Goal: Task Accomplishment & Management: Use online tool/utility

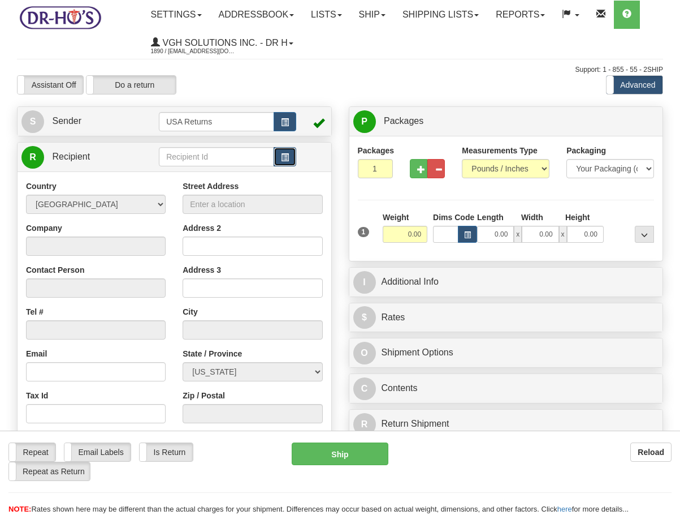
click at [283, 163] on button "button" at bounding box center [285, 156] width 23 height 19
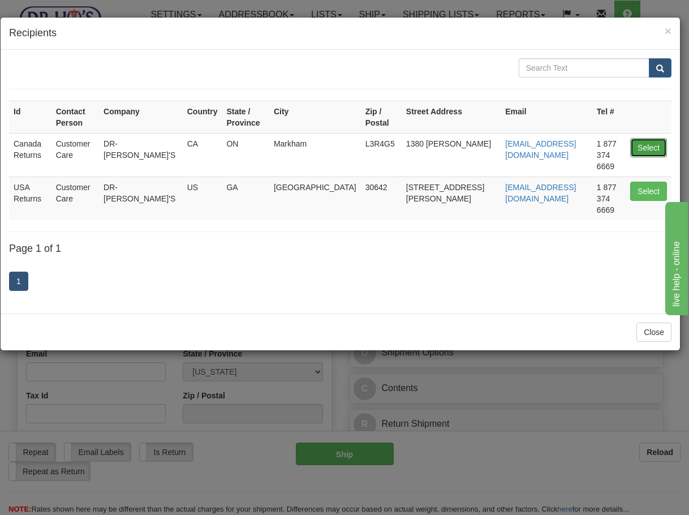
click at [651, 139] on button "Select" at bounding box center [648, 147] width 37 height 19
type input "Canada Returns"
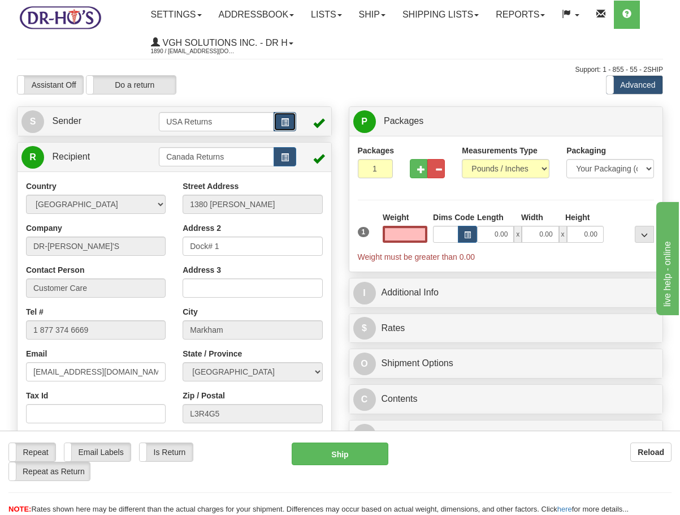
type input "0.00"
click at [280, 127] on button "button" at bounding box center [285, 121] width 23 height 19
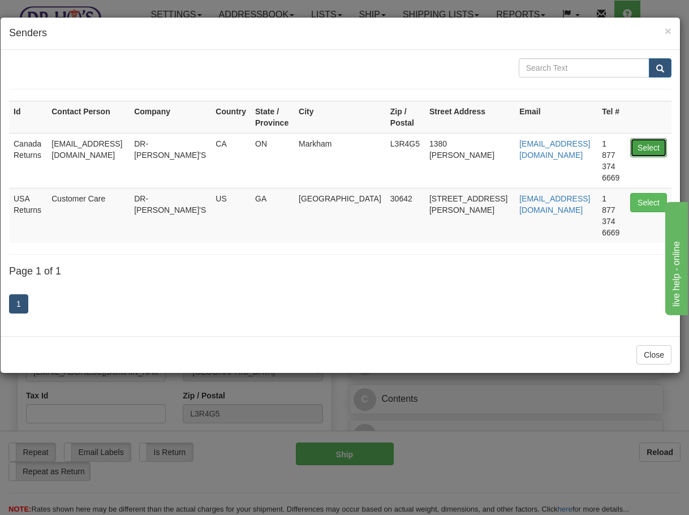
click at [651, 140] on button "Select" at bounding box center [648, 147] width 37 height 19
type input "Canada Returns"
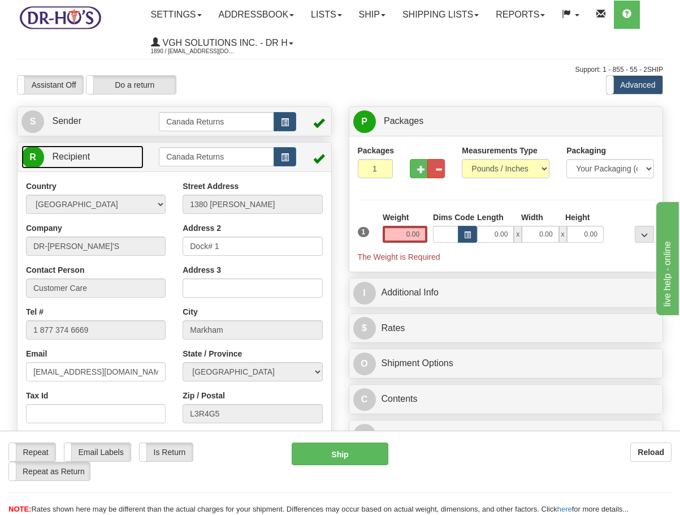
click at [59, 162] on link "R Recipient" at bounding box center [82, 156] width 122 height 23
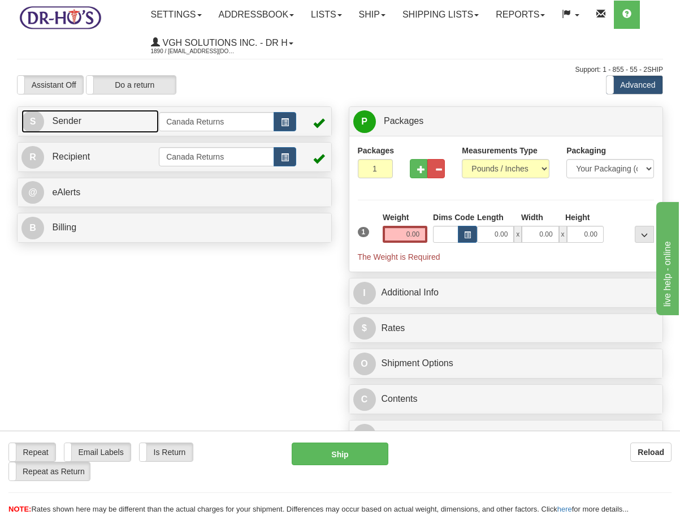
click at [137, 118] on link "S Sender" at bounding box center [89, 121] width 137 height 23
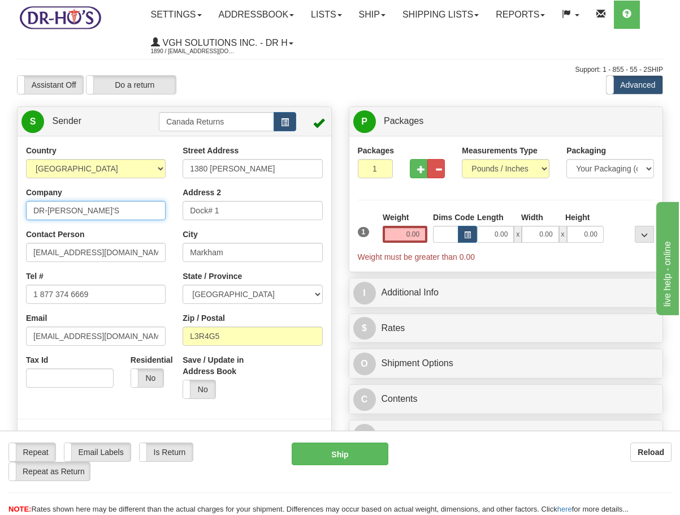
click at [124, 217] on input "DR-[PERSON_NAME]'S" at bounding box center [96, 210] width 140 height 19
paste input "[PERSON_NAME]"
type input "[PERSON_NAME]"
click at [129, 240] on div "Contact Person [EMAIL_ADDRESS][DOMAIN_NAME]" at bounding box center [96, 244] width 140 height 33
click at [129, 247] on input "[EMAIL_ADDRESS][DOMAIN_NAME]" at bounding box center [96, 252] width 140 height 19
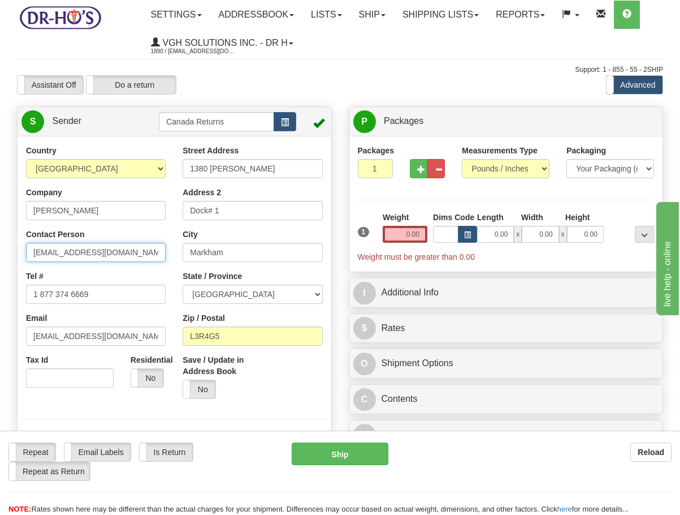
paste input "[PERSON_NAME]"
type input "[PERSON_NAME]"
click at [103, 256] on input "[PERSON_NAME]" at bounding box center [96, 252] width 140 height 19
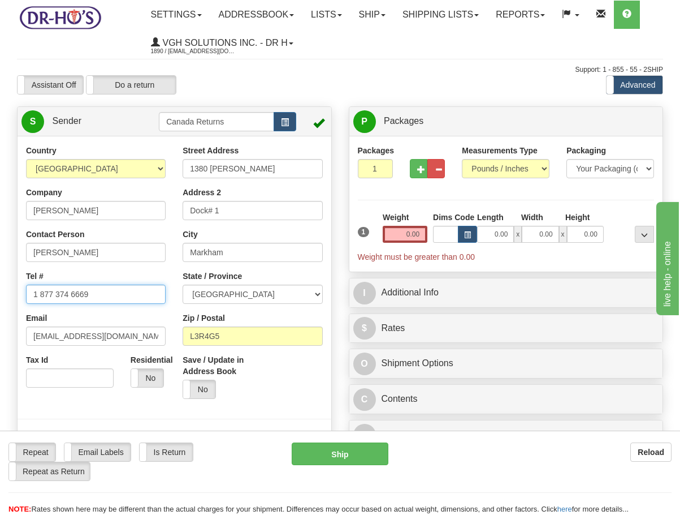
click at [139, 295] on input "1 877 374 6669" at bounding box center [96, 293] width 140 height 19
paste input "4168462154"
type input "4168462154"
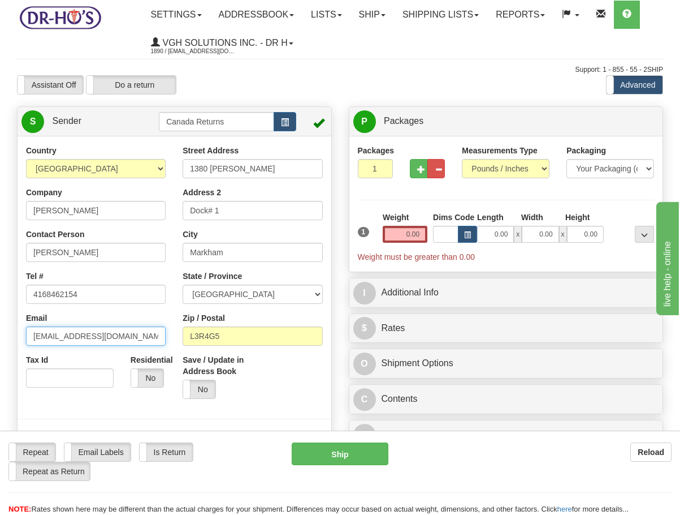
drag, startPoint x: 123, startPoint y: 327, endPoint x: -50, endPoint y: 327, distance: 173.0
click at [0, 327] on html "Training Course Close Toggle navigation Settings Shipping Preferences New Sende…" at bounding box center [340, 257] width 680 height 515
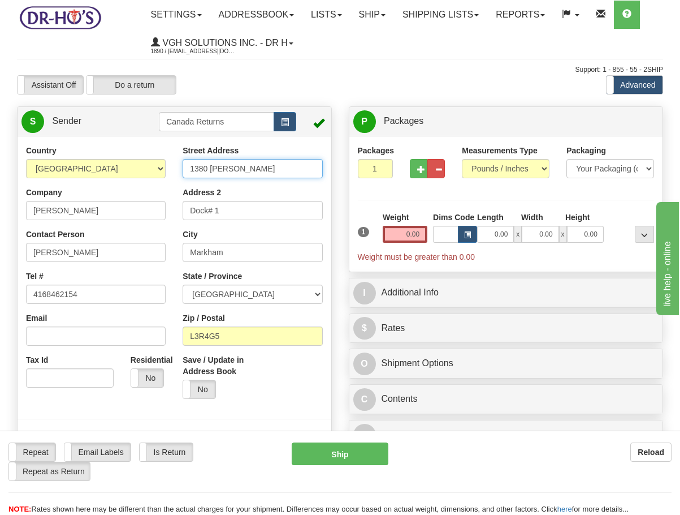
click at [262, 169] on input "1380 [PERSON_NAME]" at bounding box center [253, 168] width 140 height 19
paste input "[GEOGRAPHIC_DATA]"
type input "[STREET_ADDRESS]"
drag, startPoint x: 254, startPoint y: 202, endPoint x: 137, endPoint y: 201, distance: 117.0
click at [137, 201] on div "Country [GEOGRAPHIC_DATA] [GEOGRAPHIC_DATA] [GEOGRAPHIC_DATA] [GEOGRAPHIC_DATA]…" at bounding box center [175, 301] width 314 height 313
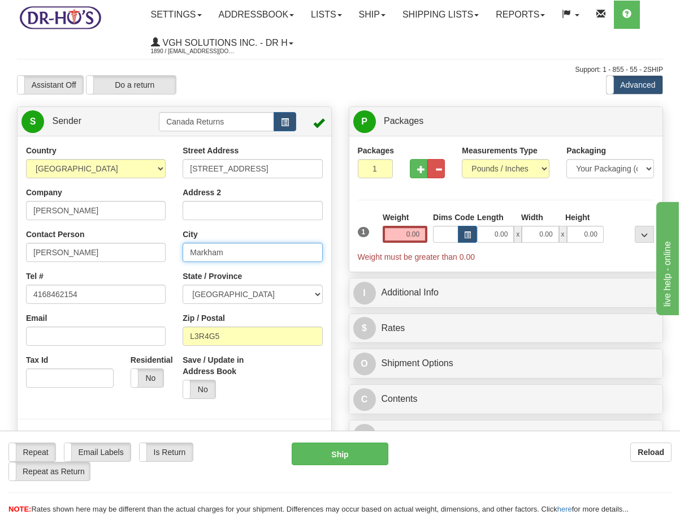
click at [227, 250] on input "Markham" at bounding box center [253, 252] width 140 height 19
paste input "ississauga"
type input "[GEOGRAPHIC_DATA]"
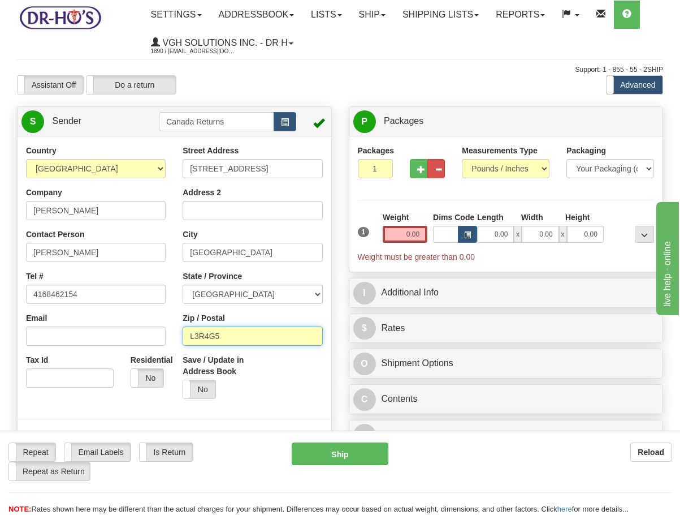
click at [215, 329] on input "L3R4G5" at bounding box center [253, 335] width 140 height 19
paste input "4Y2E3"
type input "L4Y2E3"
click at [407, 239] on input "0.00" at bounding box center [405, 234] width 45 height 17
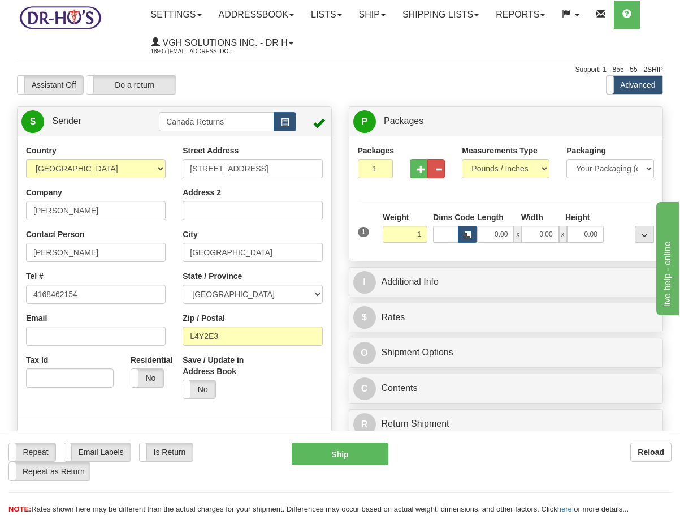
type input "1.00"
click at [340, 317] on div "P Packages 1 Packages - Weight: 0.00 Lbs Shipment Level Shipm. Package Level Pa…" at bounding box center [506, 275] width 332 height 338
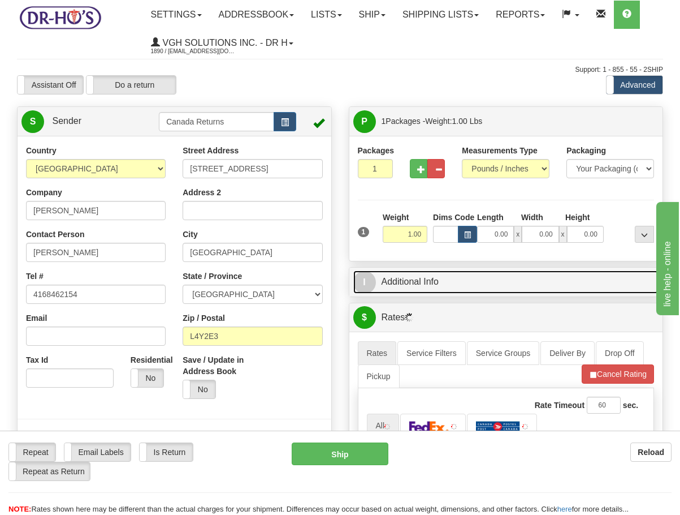
click at [453, 271] on link "I Additional Info" at bounding box center [506, 281] width 306 height 23
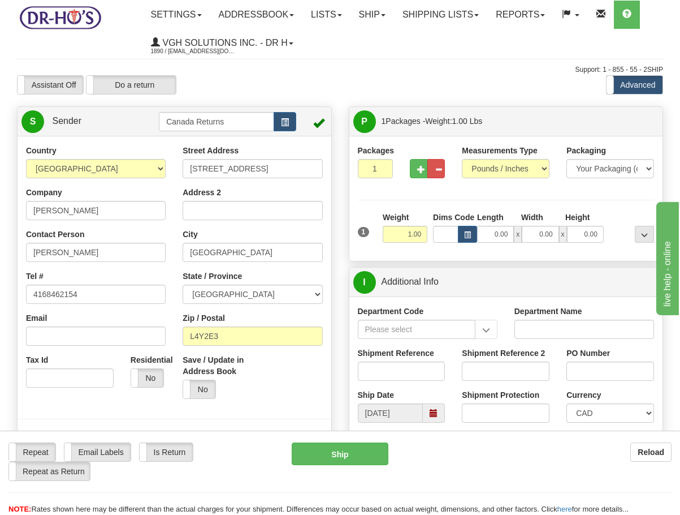
scroll to position [113, 0]
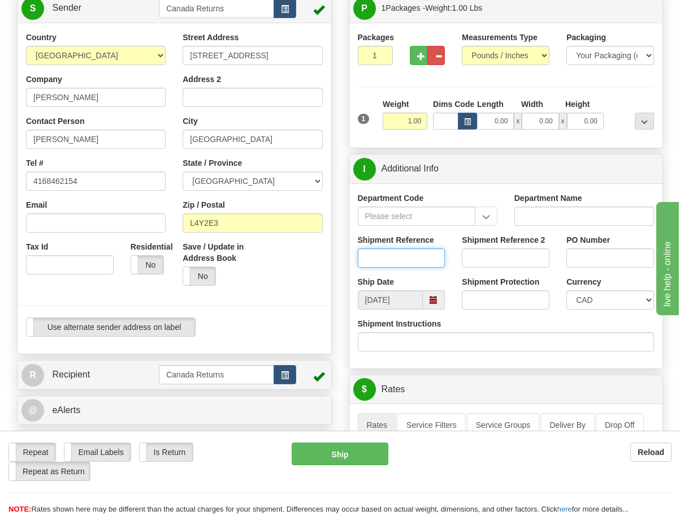
click at [386, 254] on input "Shipment Reference" at bounding box center [402, 257] width 88 height 19
paste input "1147047"
click at [433, 294] on span at bounding box center [434, 299] width 22 height 19
type input "1147047"
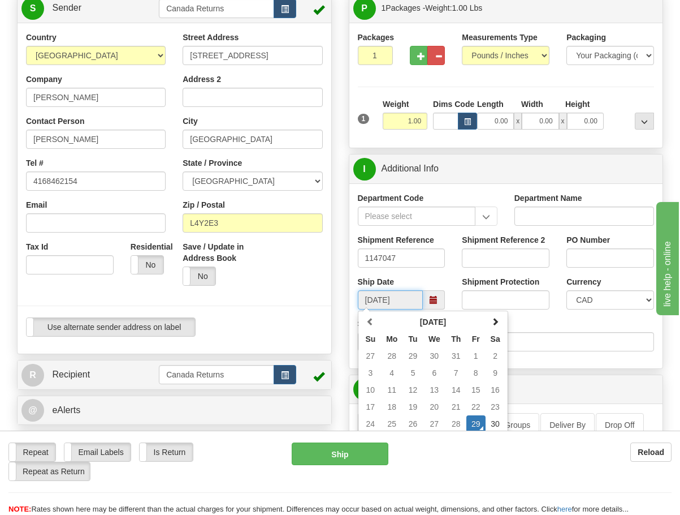
scroll to position [170, 0]
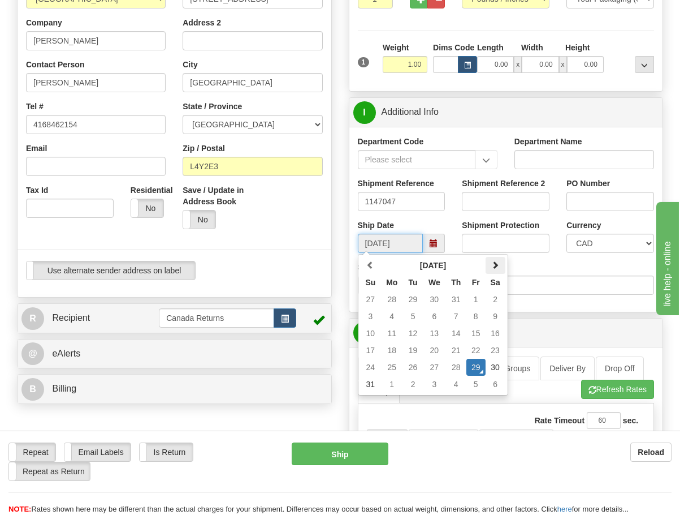
click at [494, 268] on span at bounding box center [495, 265] width 8 height 8
click at [399, 315] on td "8" at bounding box center [392, 316] width 23 height 17
type input "[DATE]"
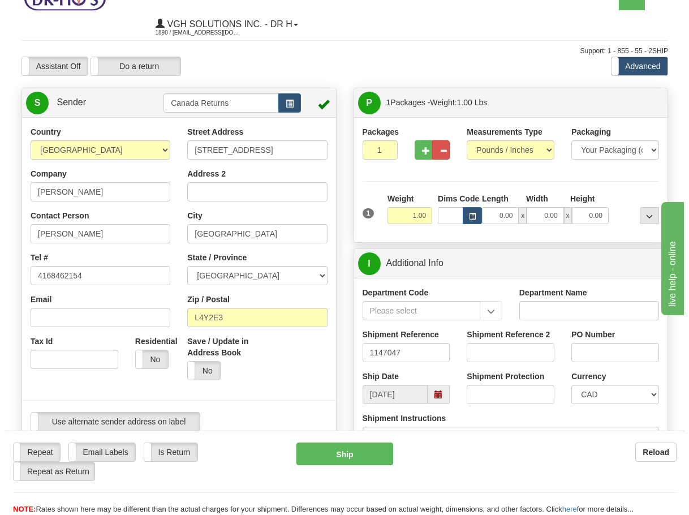
scroll to position [0, 0]
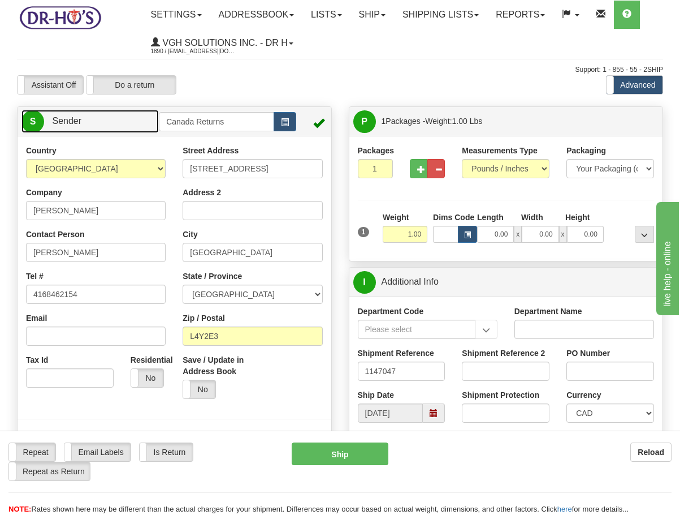
click at [144, 123] on link "S Sender" at bounding box center [89, 121] width 137 height 23
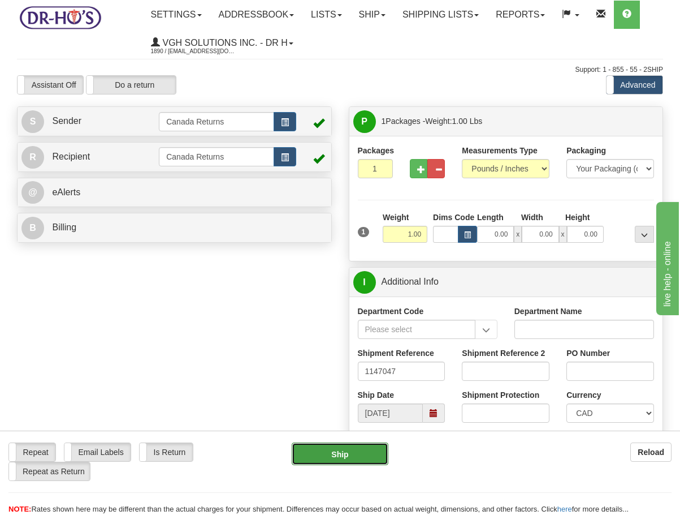
click at [323, 458] on button "Ship" at bounding box center [340, 453] width 97 height 23
type input "DOM.EP"
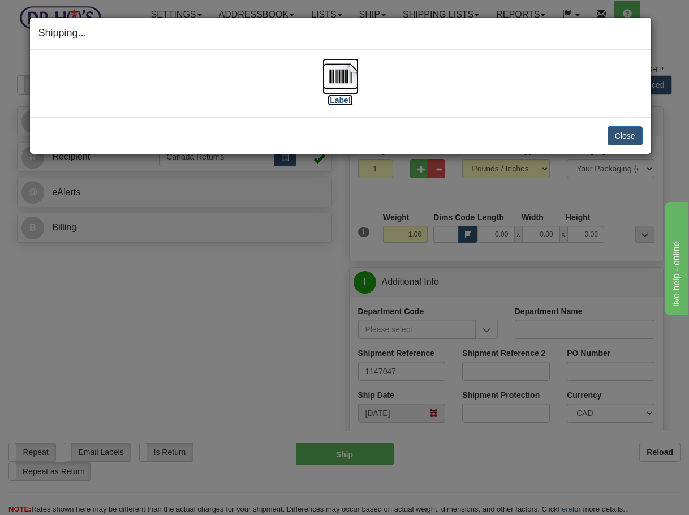
click at [331, 70] on img at bounding box center [340, 76] width 36 height 36
click at [626, 137] on button "Close" at bounding box center [624, 135] width 35 height 19
